Goal: Navigation & Orientation: Find specific page/section

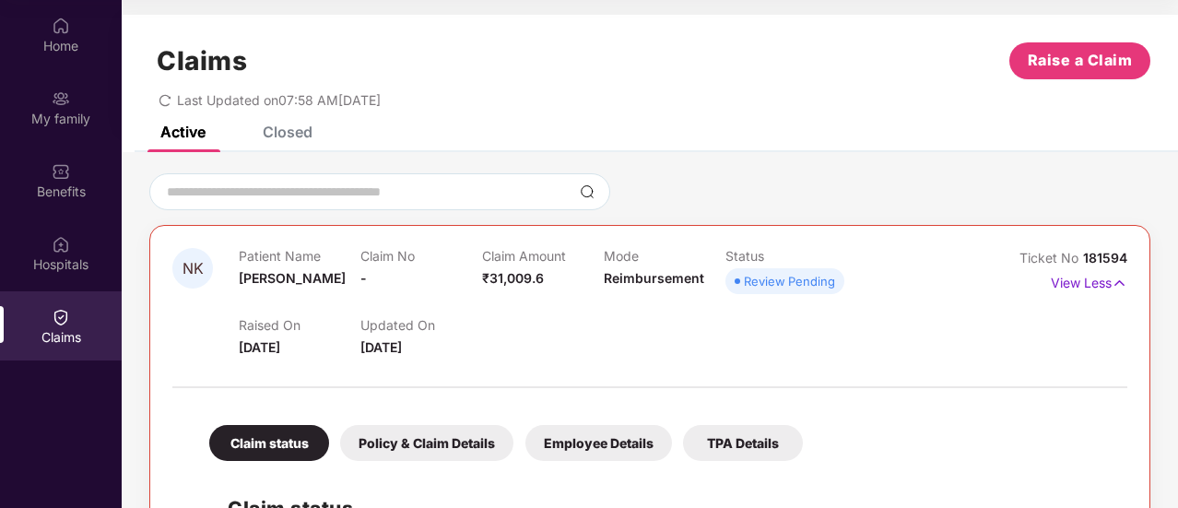
scroll to position [369, 0]
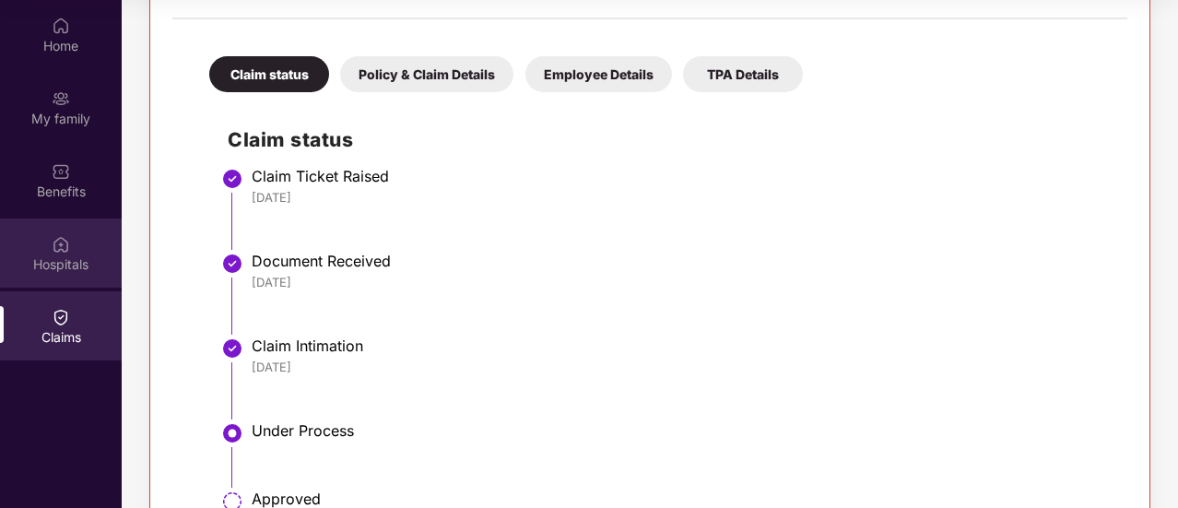
click at [68, 266] on div "Hospitals" at bounding box center [61, 264] width 122 height 18
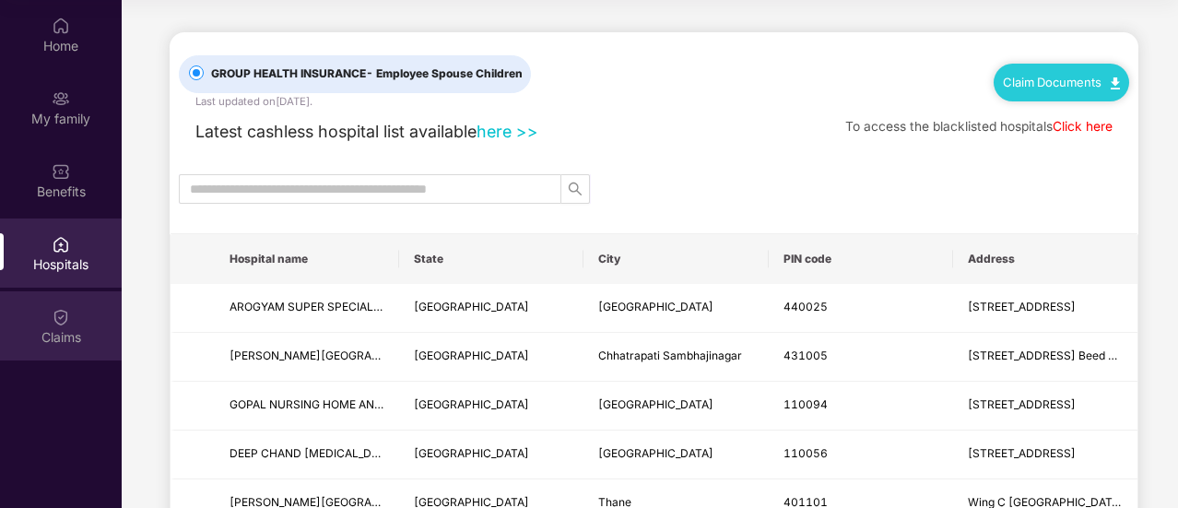
click at [53, 311] on img at bounding box center [61, 317] width 18 height 18
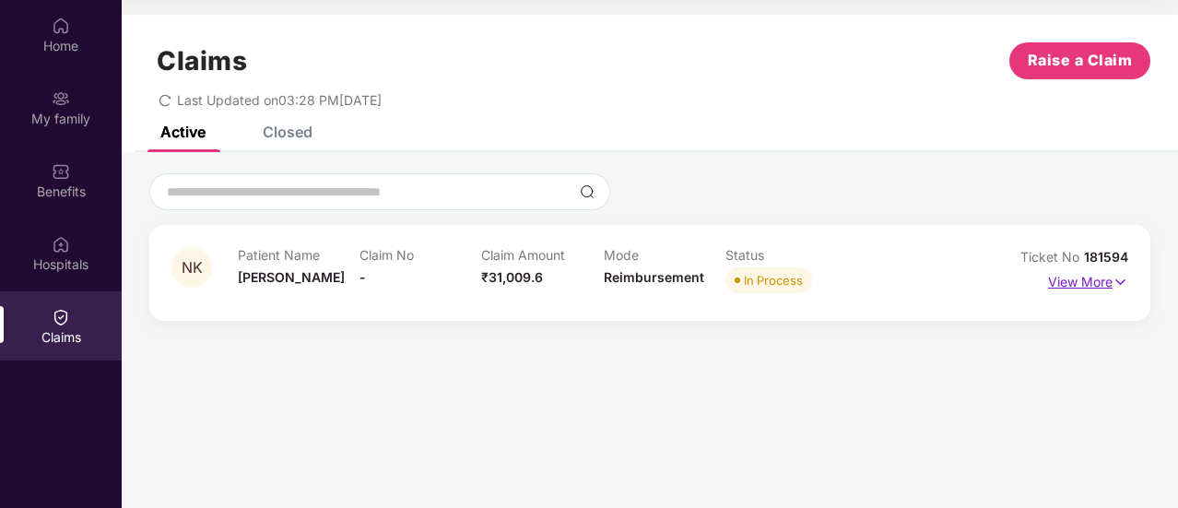
click at [1075, 279] on p "View More" at bounding box center [1088, 279] width 80 height 25
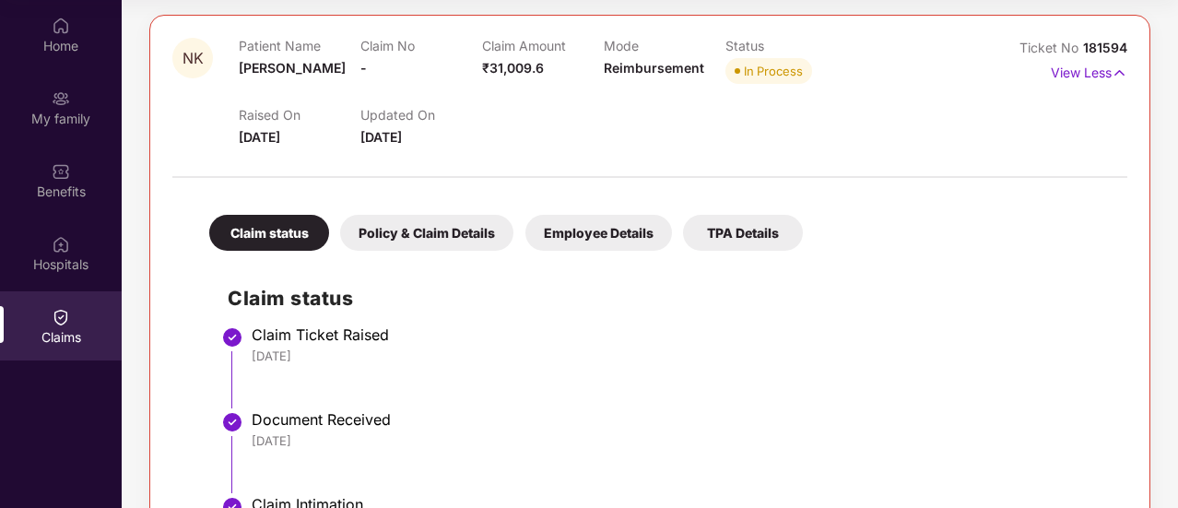
scroll to position [65, 0]
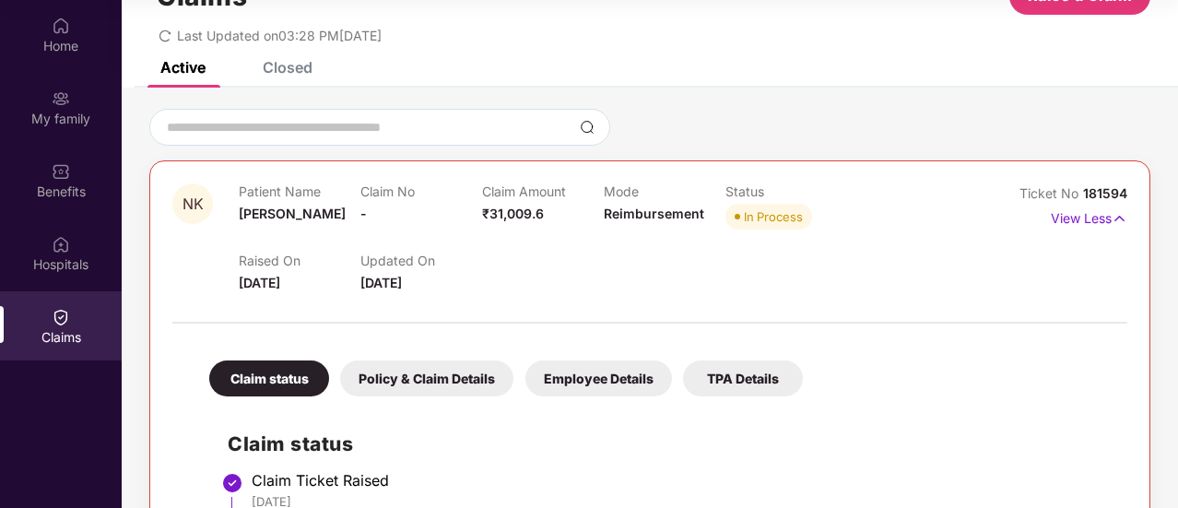
click at [373, 362] on div "Policy & Claim Details" at bounding box center [426, 378] width 173 height 36
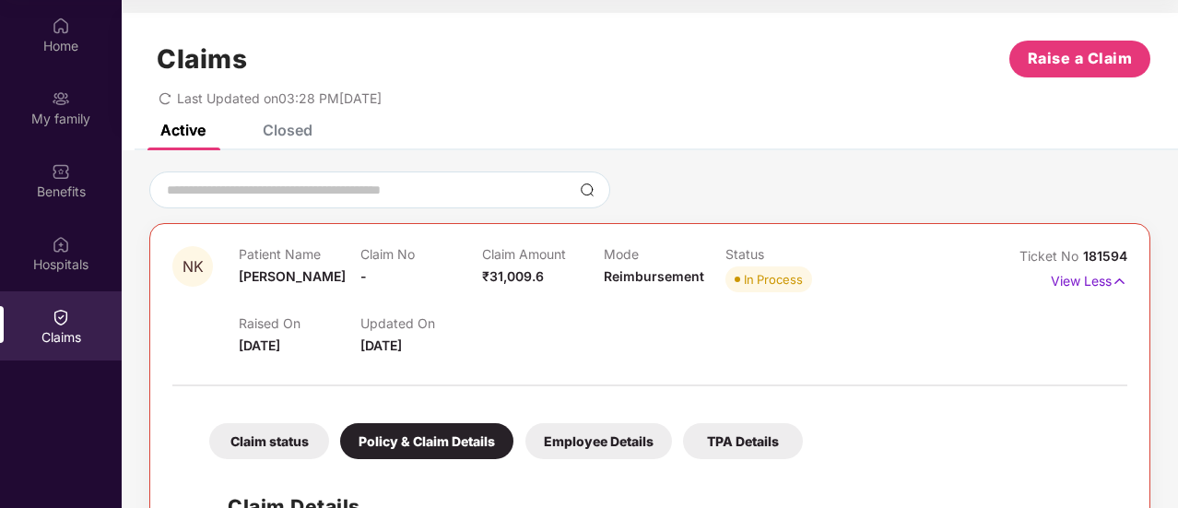
scroll to position [0, 0]
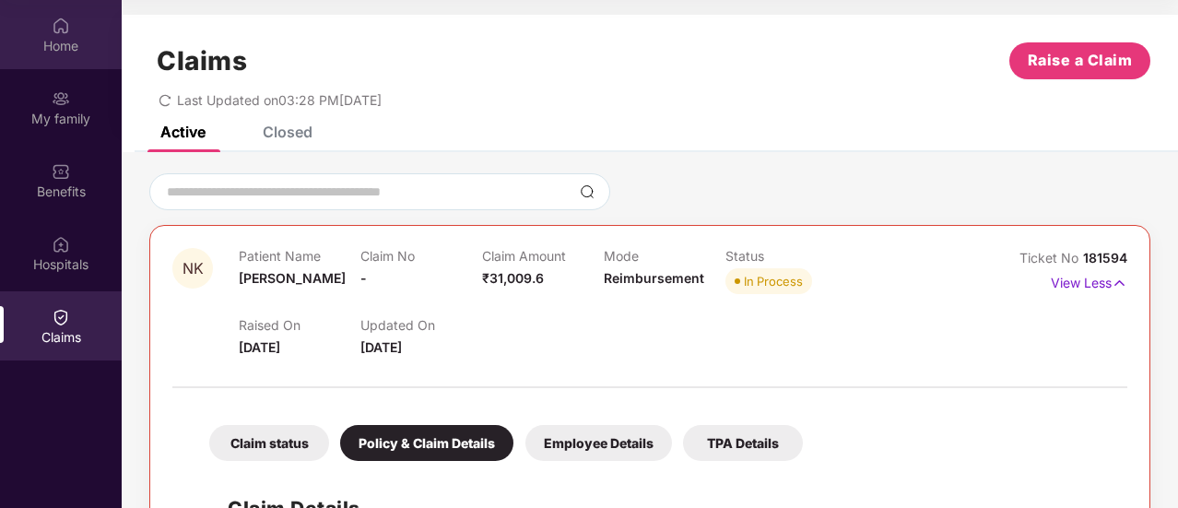
click at [74, 35] on div "Home" at bounding box center [61, 34] width 122 height 69
